Goal: Task Accomplishment & Management: Use online tool/utility

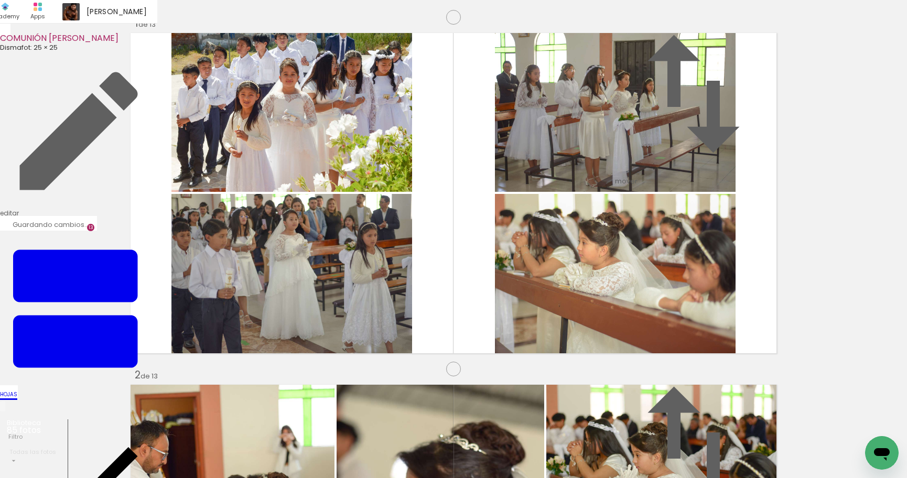
scroll to position [0, 2386]
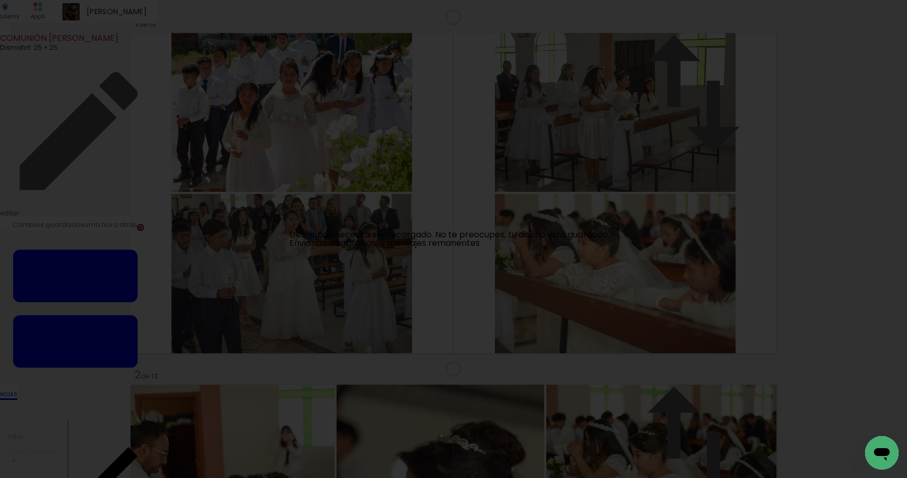
scroll to position [2934, 0]
click at [326, 241] on link "Recargar página" at bounding box center [316, 239] width 69 height 12
